Goal: Find specific page/section: Find specific page/section

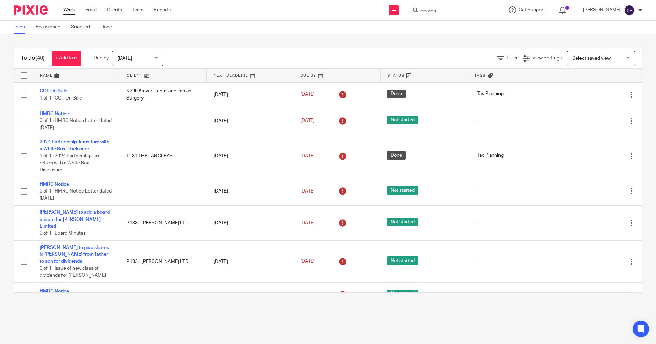
click at [442, 12] on input "Search" at bounding box center [451, 11] width 62 height 6
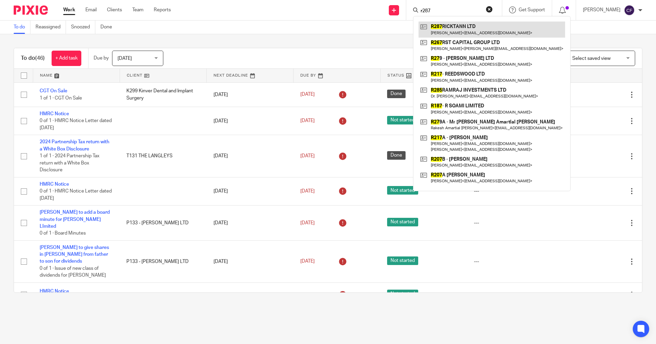
type input "r287"
click at [454, 27] on link at bounding box center [492, 30] width 147 height 16
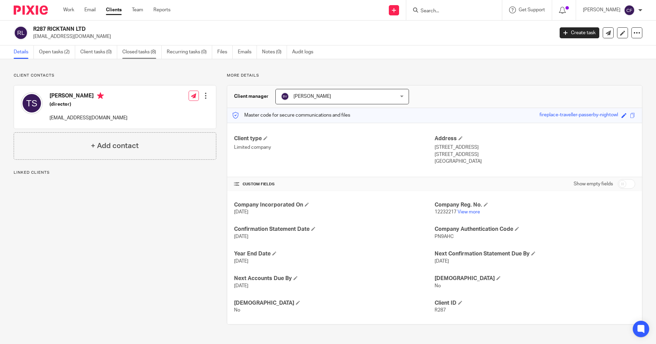
click at [143, 51] on link "Closed tasks (8)" at bounding box center [141, 51] width 39 height 13
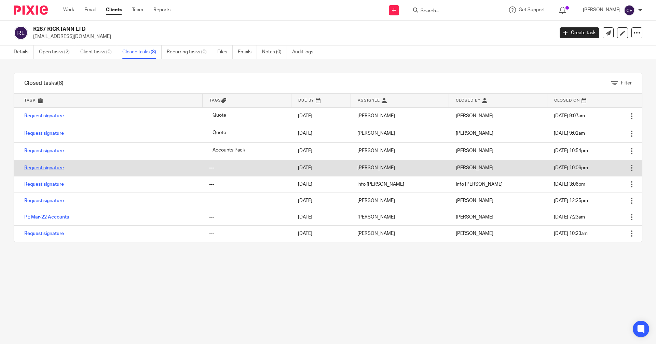
click at [61, 170] on link "Request signature" at bounding box center [44, 167] width 40 height 5
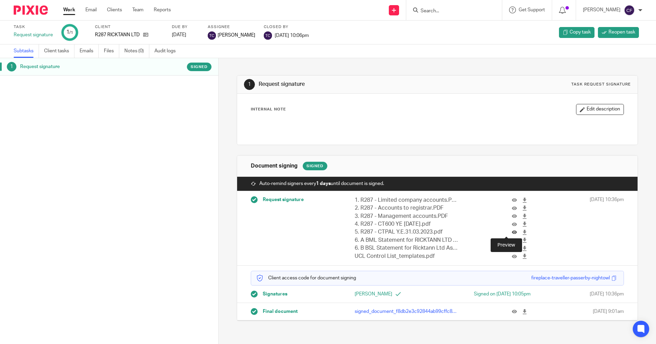
click at [512, 232] on icon at bounding box center [514, 232] width 5 height 5
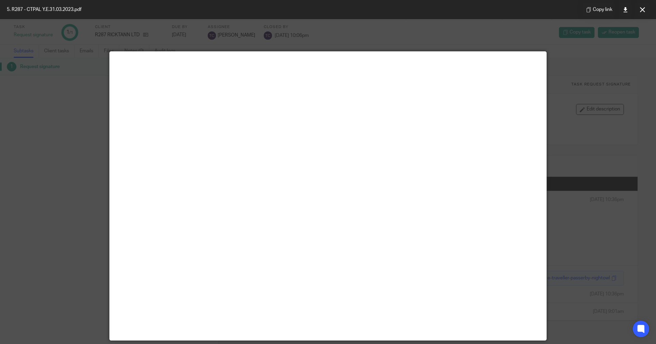
click at [628, 56] on div at bounding box center [328, 172] width 656 height 344
click at [641, 10] on icon at bounding box center [642, 9] width 5 height 5
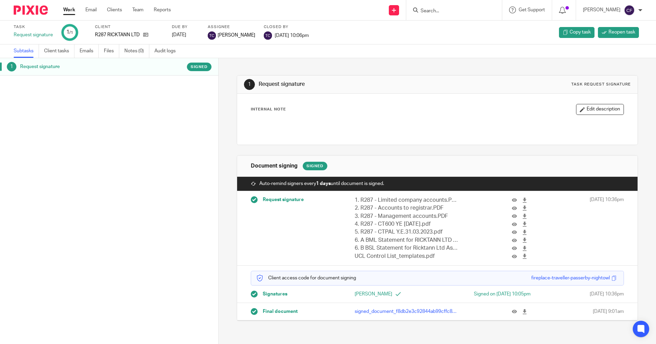
click at [442, 10] on input "Search" at bounding box center [451, 11] width 62 height 6
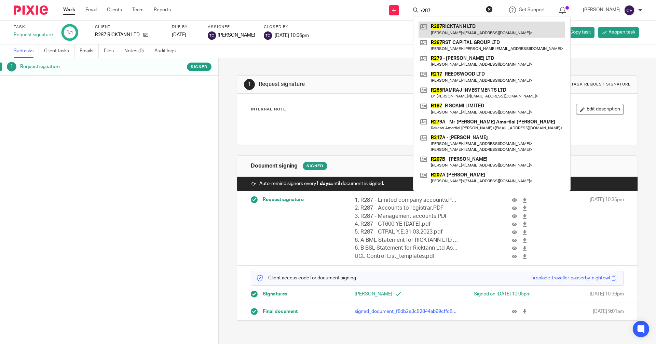
type input "r287"
click at [474, 28] on link at bounding box center [492, 30] width 147 height 16
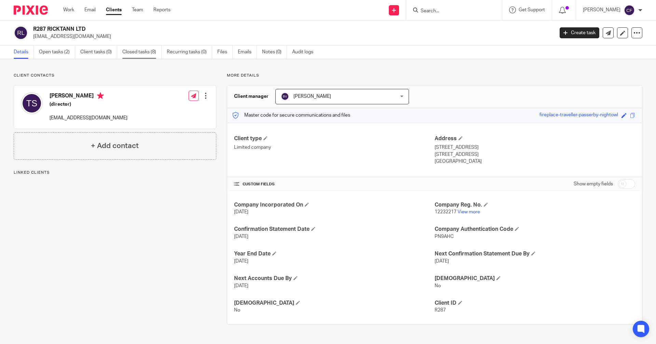
click at [130, 53] on link "Closed tasks (8)" at bounding box center [141, 51] width 39 height 13
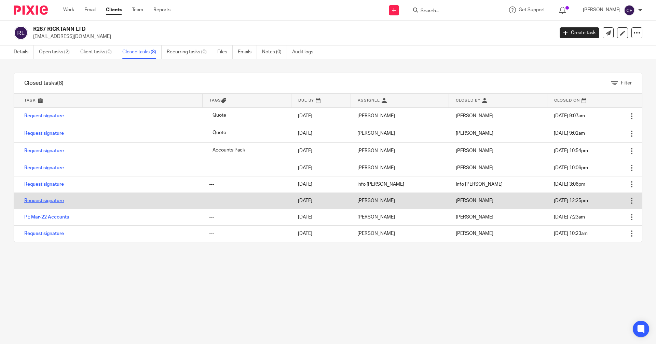
click at [39, 202] on link "Request signature" at bounding box center [44, 200] width 40 height 5
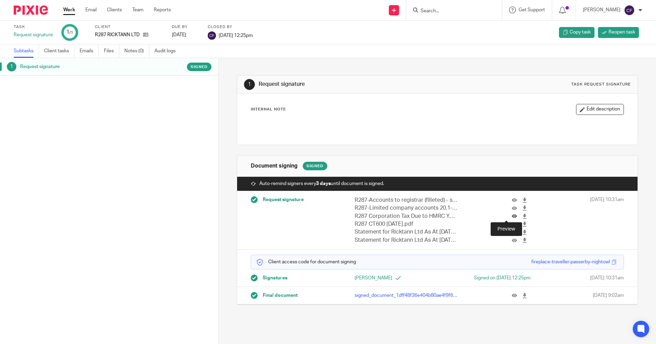
click at [512, 214] on icon at bounding box center [514, 216] width 5 height 5
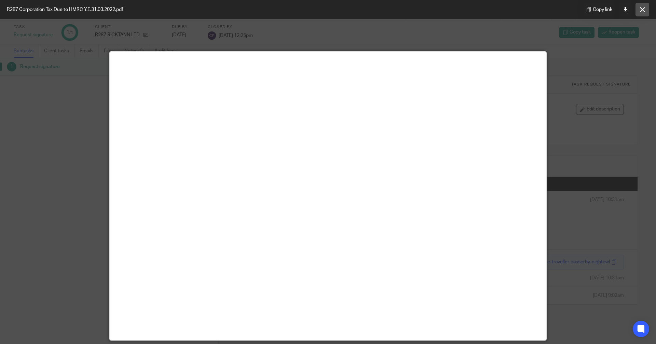
click at [645, 10] on icon at bounding box center [642, 9] width 5 height 5
